Goal: Check status

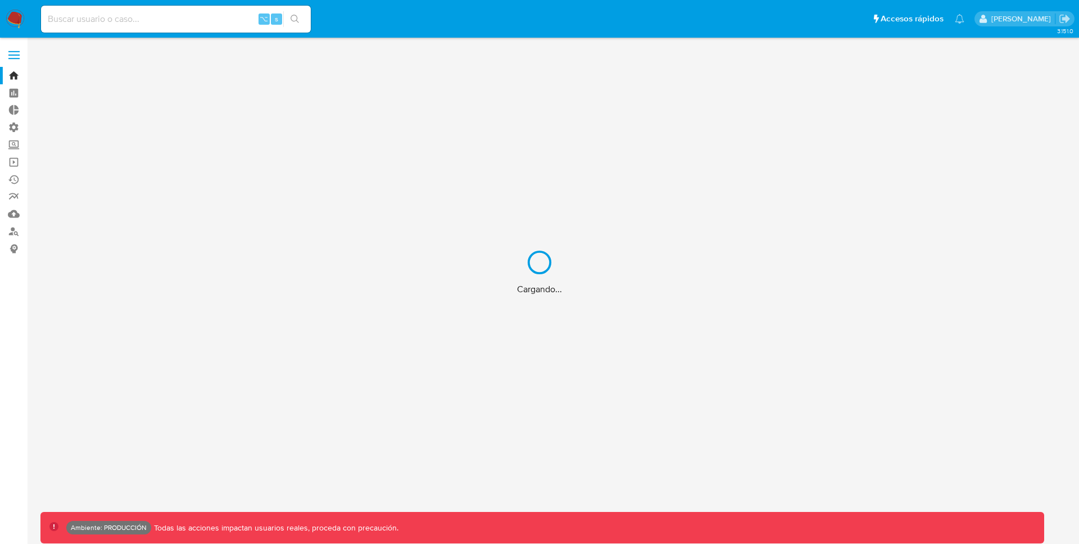
click at [114, 34] on div "Cargando..." at bounding box center [539, 272] width 1079 height 544
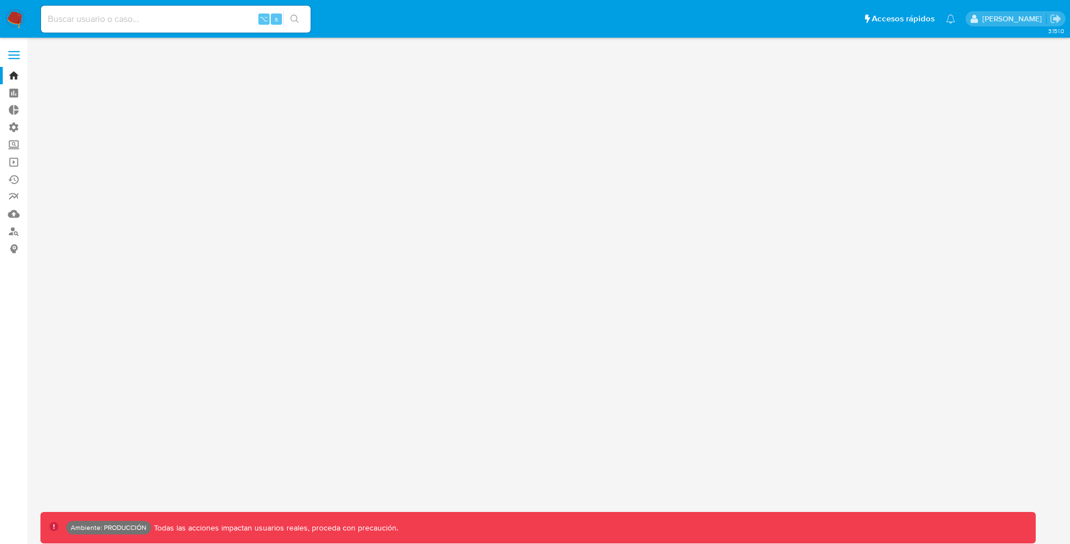
click at [109, 28] on div "⌥ s" at bounding box center [176, 19] width 270 height 27
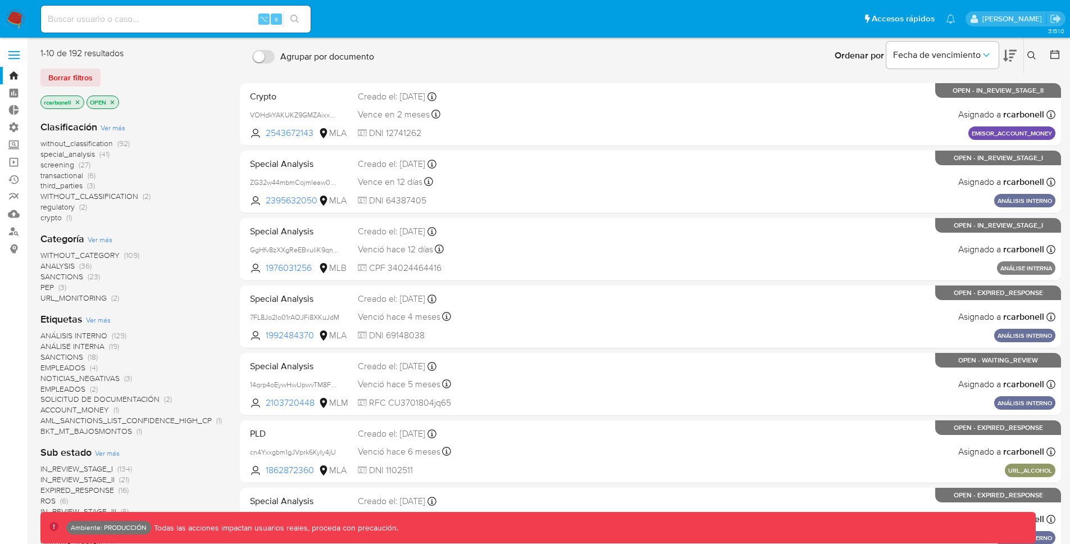
click at [113, 17] on input at bounding box center [176, 19] width 270 height 15
paste input "238738512"
type input "238738512"
click at [297, 19] on icon "search-icon" at bounding box center [294, 19] width 9 height 9
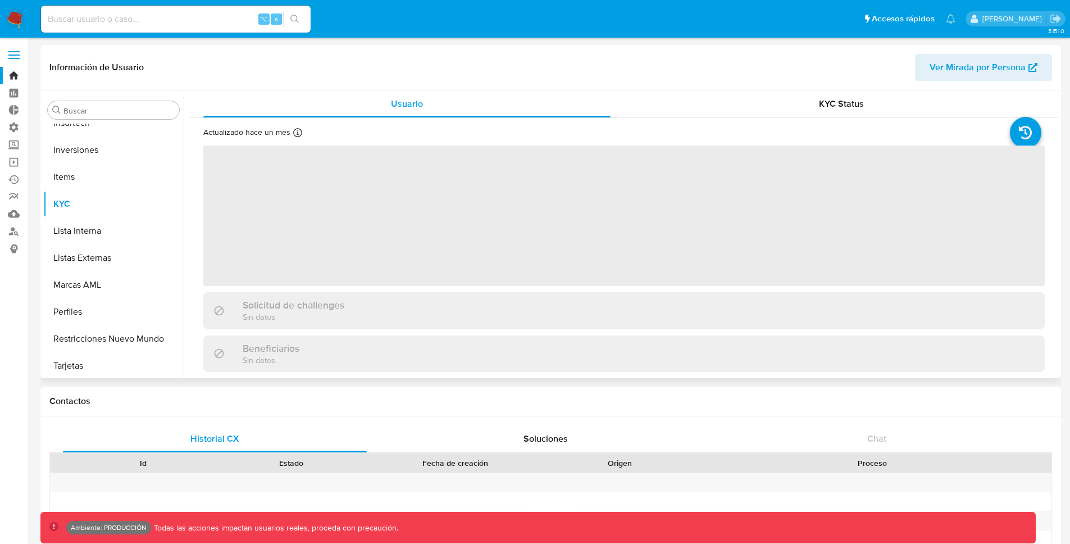
scroll to position [502, 0]
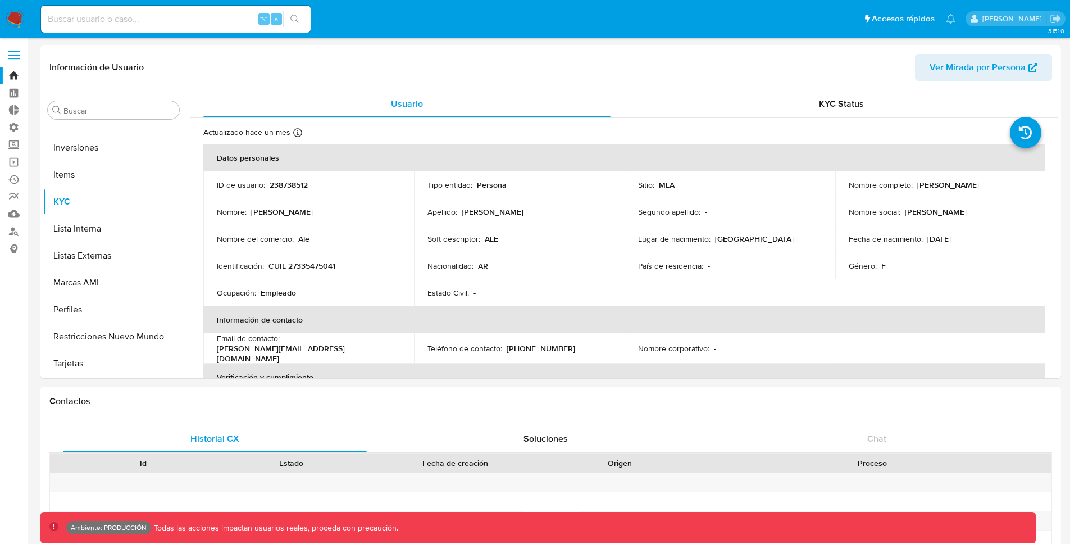
select select "10"
